Goal: Entertainment & Leisure: Consume media (video, audio)

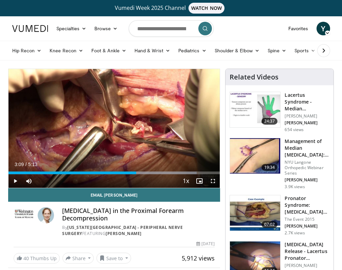
click at [156, 166] on div "Current Time 3:09 / Duration 5:13" at bounding box center [115, 165] width 212 height 6
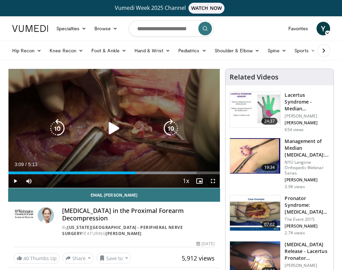
click at [100, 153] on div "10 seconds Tap to unmute" at bounding box center [115, 128] width 212 height 119
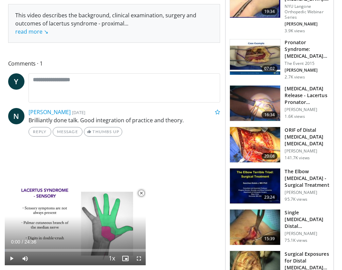
scroll to position [279, 0]
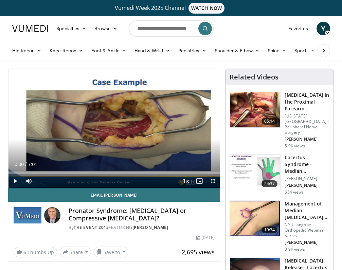
click at [15, 181] on span "Video Player" at bounding box center [16, 181] width 14 height 14
click at [17, 172] on div "Progress Bar" at bounding box center [14, 173] width 11 height 3
click at [25, 171] on div "Loaded : 7.97% 0:33 0:22" at bounding box center [115, 171] width 212 height 6
click at [32, 172] on div "0:47" at bounding box center [32, 173] width 1 height 3
click at [39, 171] on div "Loaded : 13.60% 1:00 0:49" at bounding box center [115, 171] width 212 height 6
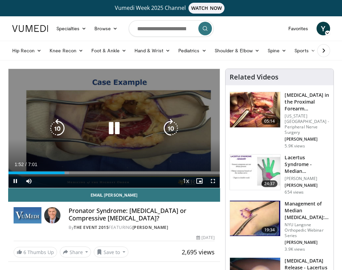
click at [24, 102] on div "10 seconds Tap to unmute" at bounding box center [115, 128] width 212 height 119
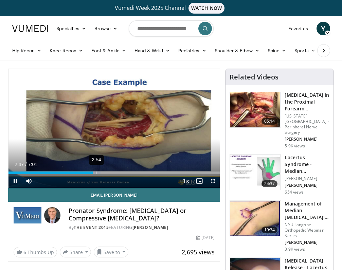
click at [96, 172] on div "2:54" at bounding box center [96, 173] width 1 height 3
click at [104, 172] on div "3:09" at bounding box center [104, 173] width 1 height 3
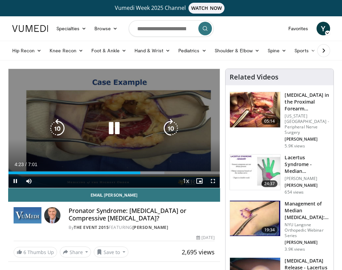
click at [116, 129] on icon "Video Player" at bounding box center [114, 128] width 19 height 19
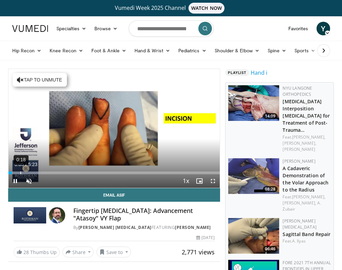
click at [20, 171] on div "Loaded : 15.36% 0:18 0:05" at bounding box center [115, 171] width 212 height 6
click at [32, 172] on div "0:34" at bounding box center [32, 173] width 1 height 3
click at [44, 171] on div "Loaded : 37.05% 0:54 0:37" at bounding box center [115, 171] width 212 height 6
click at [57, 172] on div "1:14" at bounding box center [57, 173] width 1 height 3
click at [75, 171] on div "Loaded : 67.93% 1:42 1:22" at bounding box center [115, 171] width 212 height 6
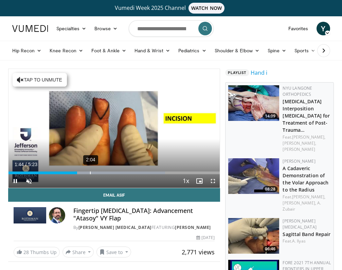
click at [90, 172] on div "2:04" at bounding box center [90, 173] width 1 height 3
click at [103, 170] on div "Loaded : 86.46% 2:24 2:09" at bounding box center [115, 171] width 212 height 6
click at [114, 172] on div "2:40" at bounding box center [114, 173] width 1 height 3
click at [126, 172] on div "3:00" at bounding box center [126, 173] width 1 height 3
click at [139, 172] on div "3:19" at bounding box center [139, 173] width 1 height 3
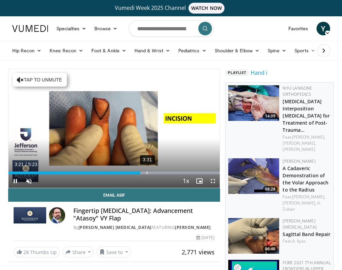
click at [147, 172] on div "3:31" at bounding box center [147, 173] width 1 height 3
click at [161, 173] on div "3:52" at bounding box center [161, 173] width 1 height 3
click at [176, 172] on div "4:16" at bounding box center [176, 173] width 1 height 3
click at [189, 172] on div "4:36" at bounding box center [189, 173] width 1 height 3
click at [193, 172] on div "4:42" at bounding box center [193, 173] width 1 height 3
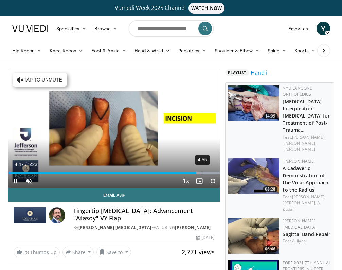
click at [202, 172] on div "4:55" at bounding box center [202, 173] width 1 height 3
click at [209, 173] on div "5:07" at bounding box center [209, 173] width 1 height 3
click at [215, 173] on div "5:15" at bounding box center [215, 173] width 1 height 3
